Goal: Transaction & Acquisition: Subscribe to service/newsletter

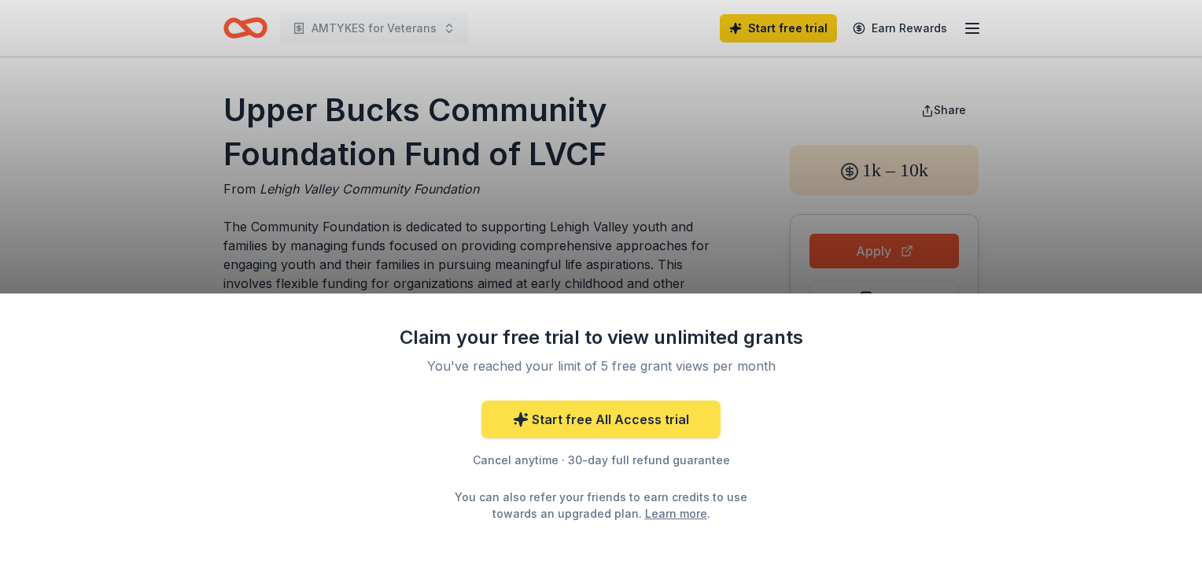
click at [592, 423] on link "Start free All Access trial" at bounding box center [600, 419] width 239 height 38
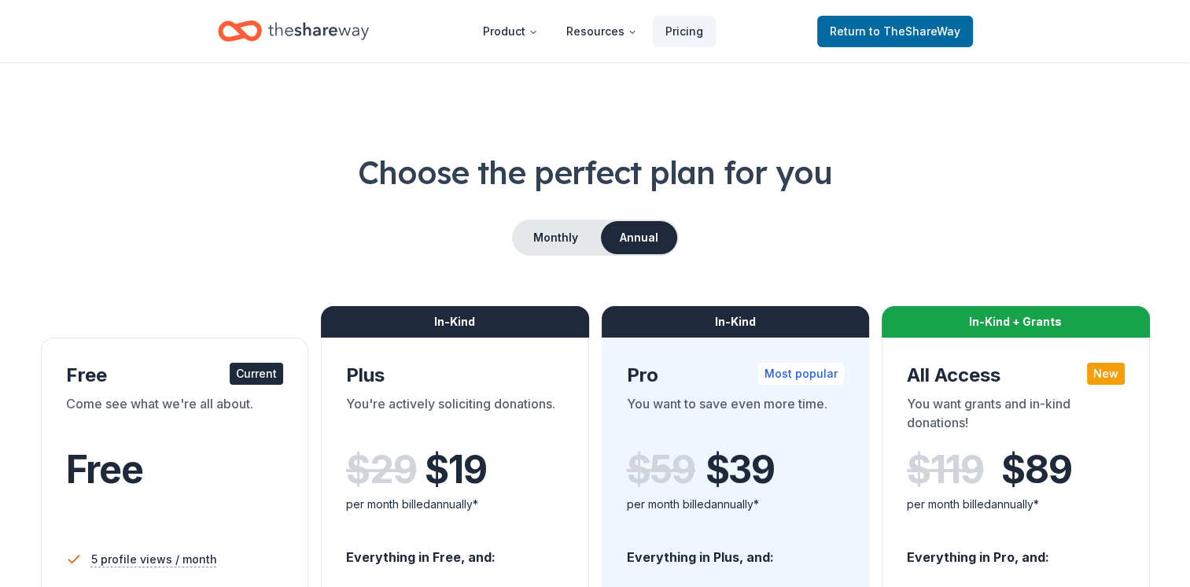
click at [254, 374] on div "Current" at bounding box center [256, 374] width 53 height 22
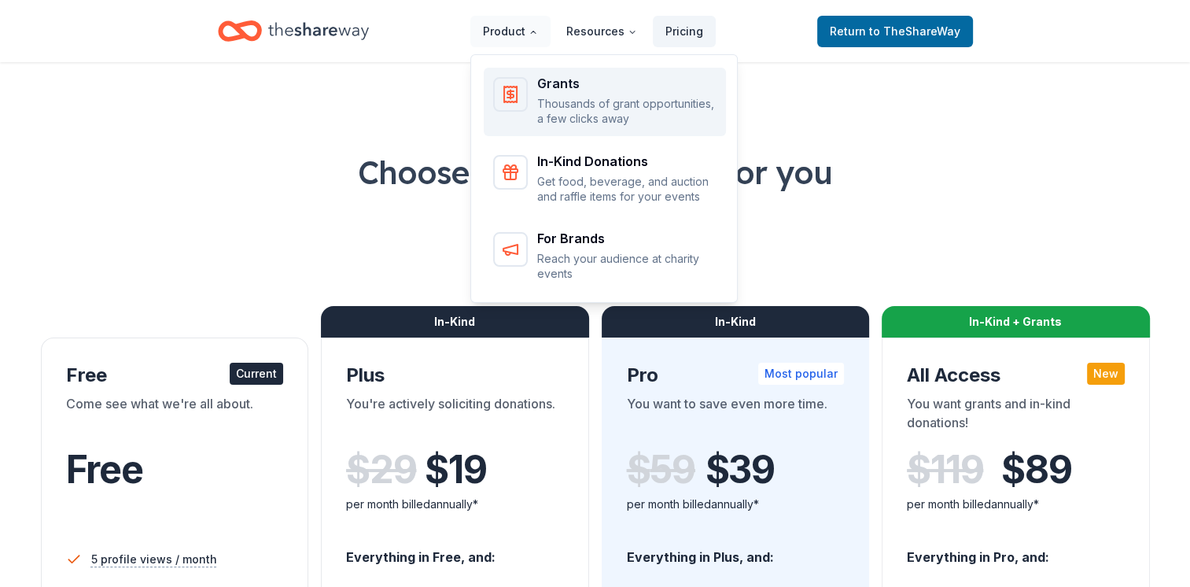
click at [559, 101] on p "Thousands of grant opportunities, a few clicks away" at bounding box center [626, 111] width 179 height 31
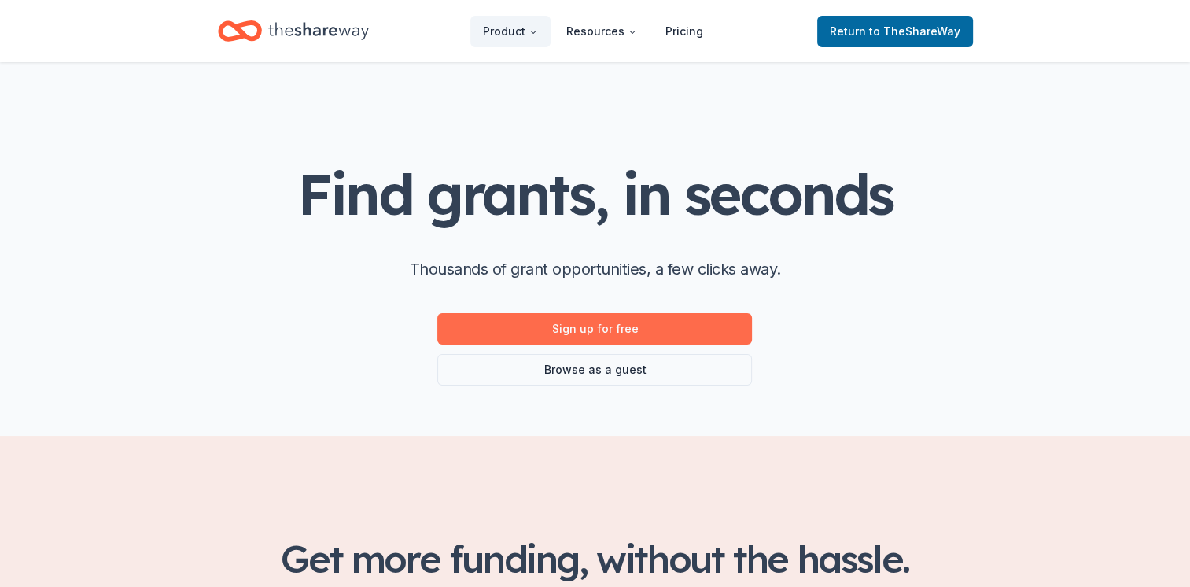
click at [588, 326] on link "Sign up for free" at bounding box center [594, 328] width 315 height 31
